Goal: Transaction & Acquisition: Purchase product/service

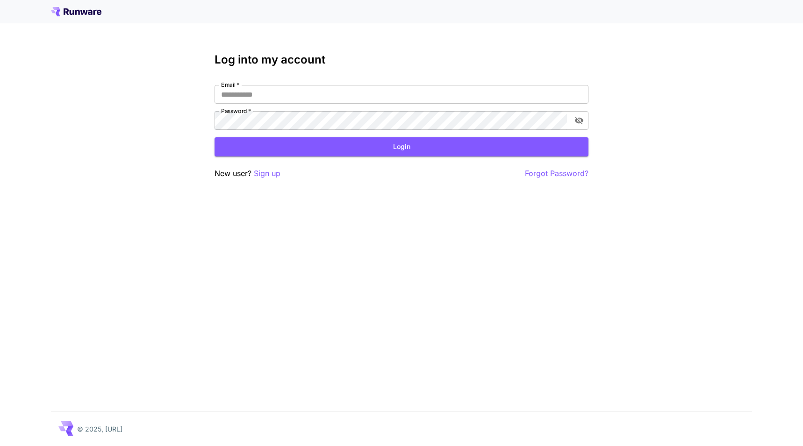
click at [504, 104] on div "Email   * Email   * Password   * Password   *" at bounding box center [402, 107] width 374 height 45
click at [505, 94] on input "Email   *" at bounding box center [402, 94] width 374 height 19
type input "**********"
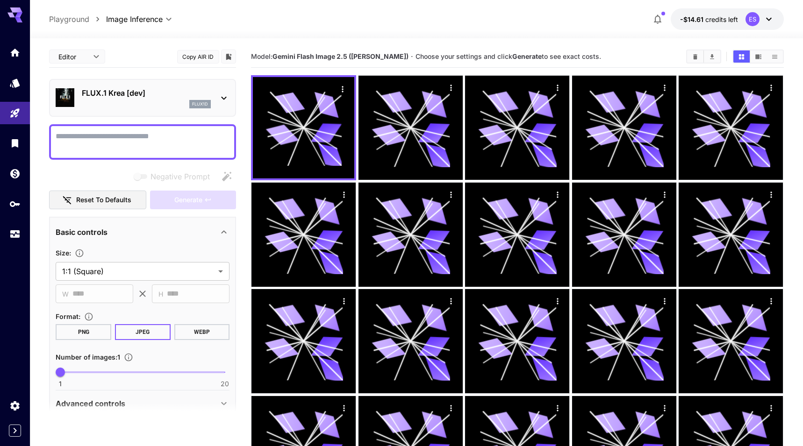
click at [218, 107] on div "FLUX.1 Krea [dev] flux1d" at bounding box center [143, 98] width 174 height 29
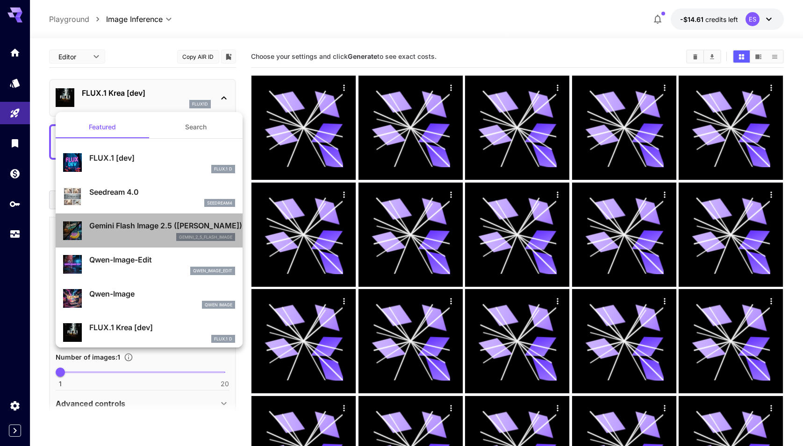
click at [186, 234] on p "gemini_2_5_flash_image" at bounding box center [205, 237] width 53 height 7
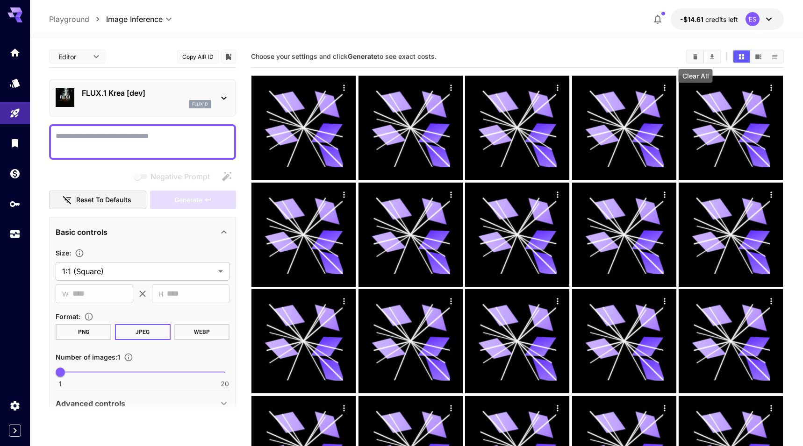
click at [701, 55] on button "Clear All" at bounding box center [695, 56] width 16 height 12
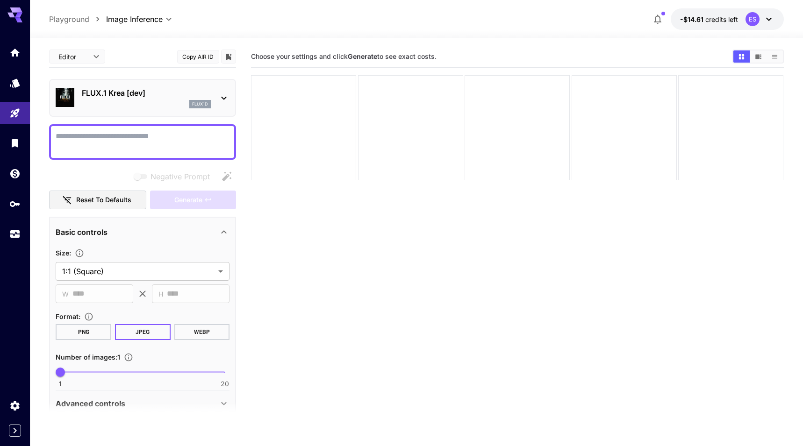
click at [714, 25] on button "-$14.61 credits left ES" at bounding box center [727, 18] width 113 height 21
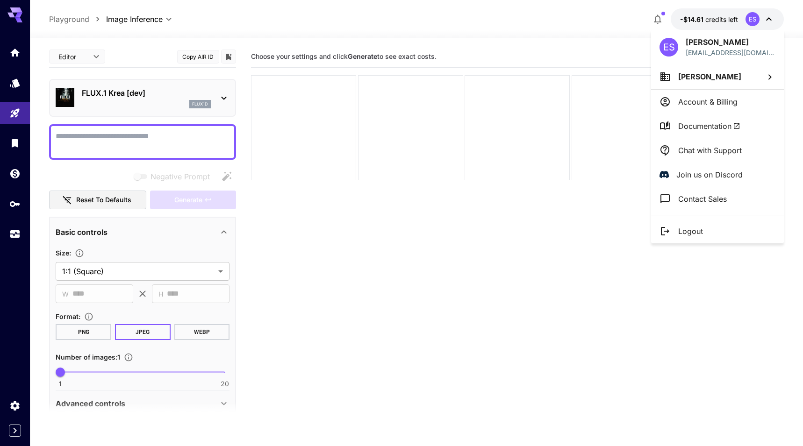
click at [695, 110] on li "Account & Billing" at bounding box center [717, 102] width 133 height 24
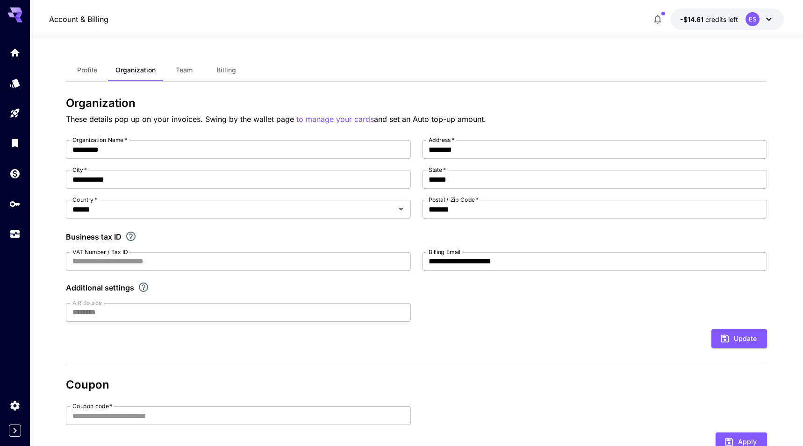
click at [229, 64] on button "Billing" at bounding box center [226, 70] width 42 height 22
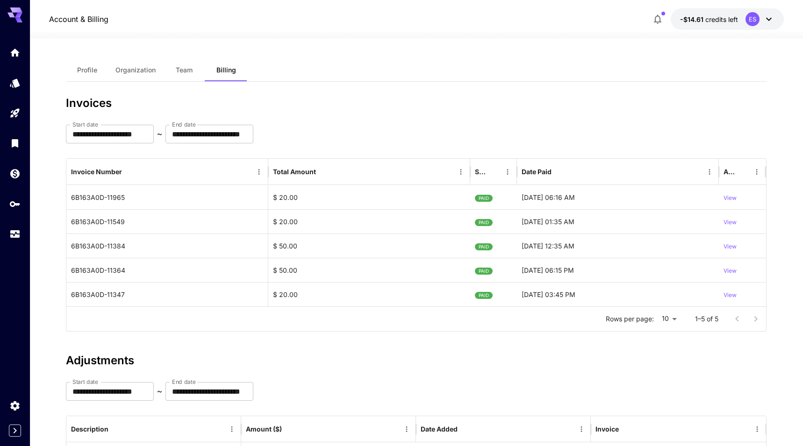
click at [145, 73] on span "Organization" at bounding box center [135, 70] width 40 height 8
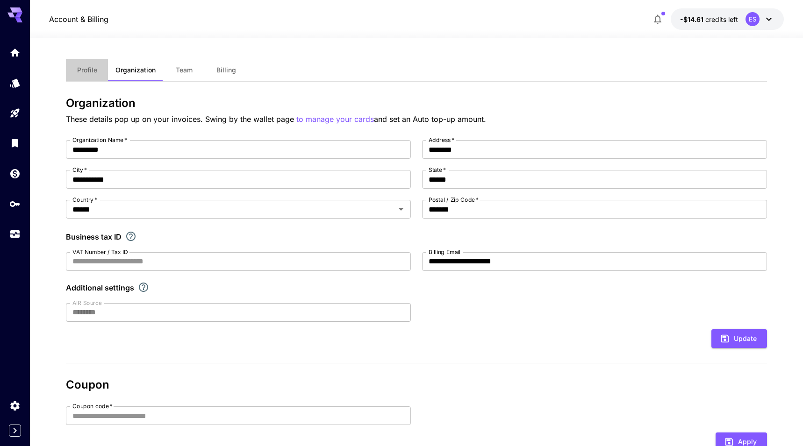
click at [89, 64] on button "Profile" at bounding box center [87, 70] width 42 height 22
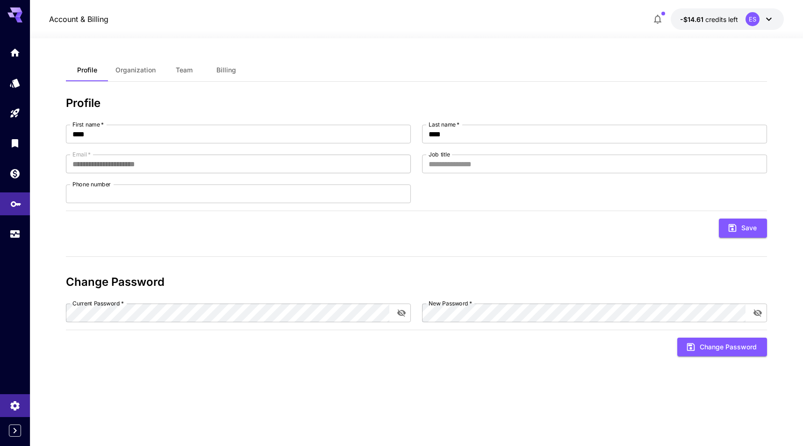
click at [23, 200] on link at bounding box center [15, 204] width 30 height 23
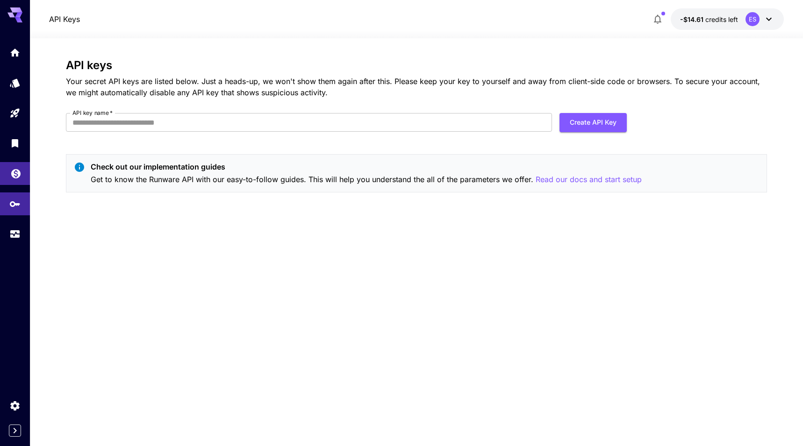
click at [22, 177] on link at bounding box center [15, 173] width 30 height 23
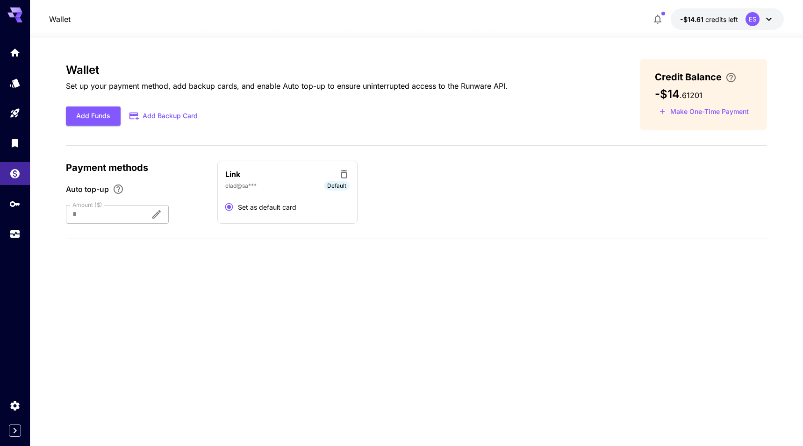
drag, startPoint x: 93, startPoint y: 117, endPoint x: 285, endPoint y: 124, distance: 191.7
click at [285, 124] on div "Add Funds Add Backup Card" at bounding box center [287, 116] width 442 height 19
click at [732, 115] on button "Make One-Time Payment" at bounding box center [704, 112] width 98 height 14
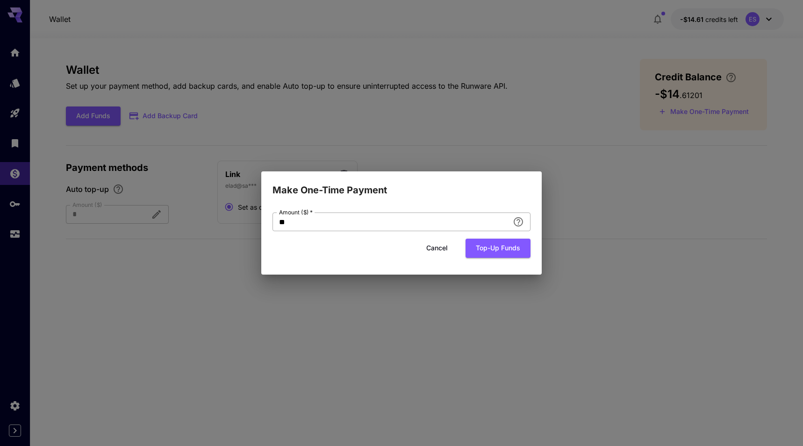
click at [484, 222] on input "**" at bounding box center [390, 222] width 236 height 19
type input "**"
click at [492, 252] on button "Top-up funds" at bounding box center [497, 248] width 65 height 19
